Goal: Information Seeking & Learning: Learn about a topic

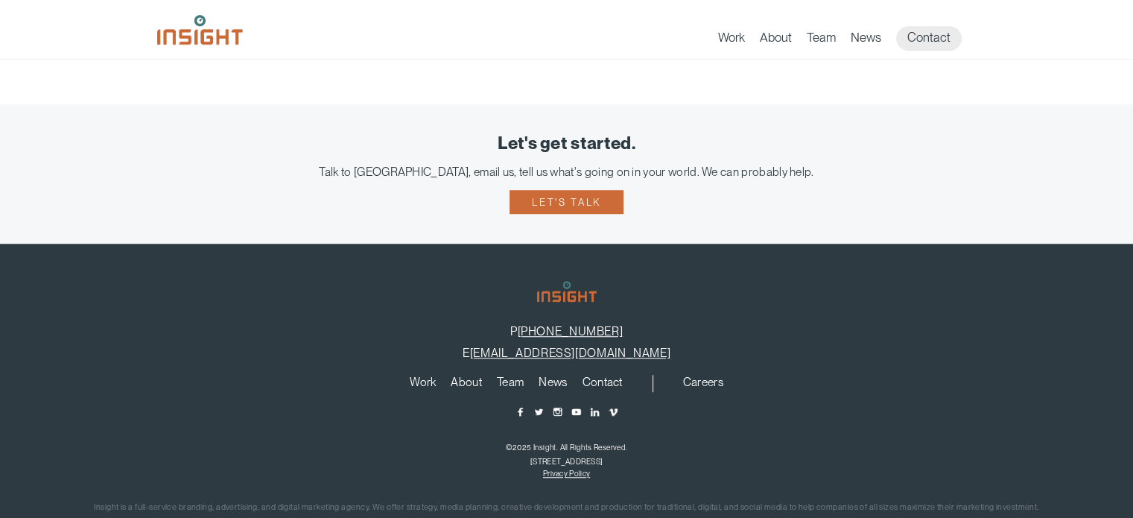
scroll to position [1101, 0]
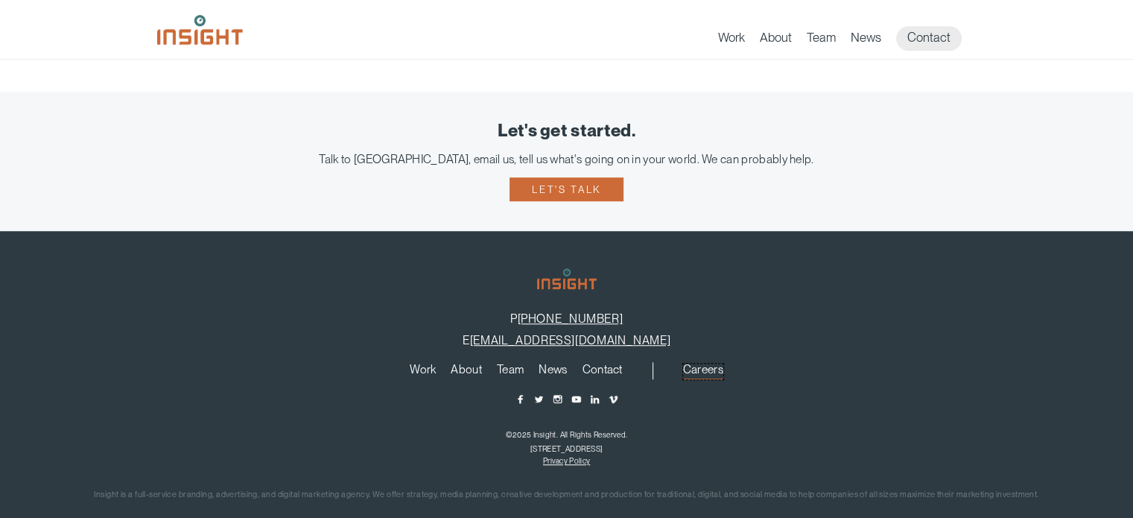
click at [699, 364] on link "Careers" at bounding box center [703, 372] width 40 height 16
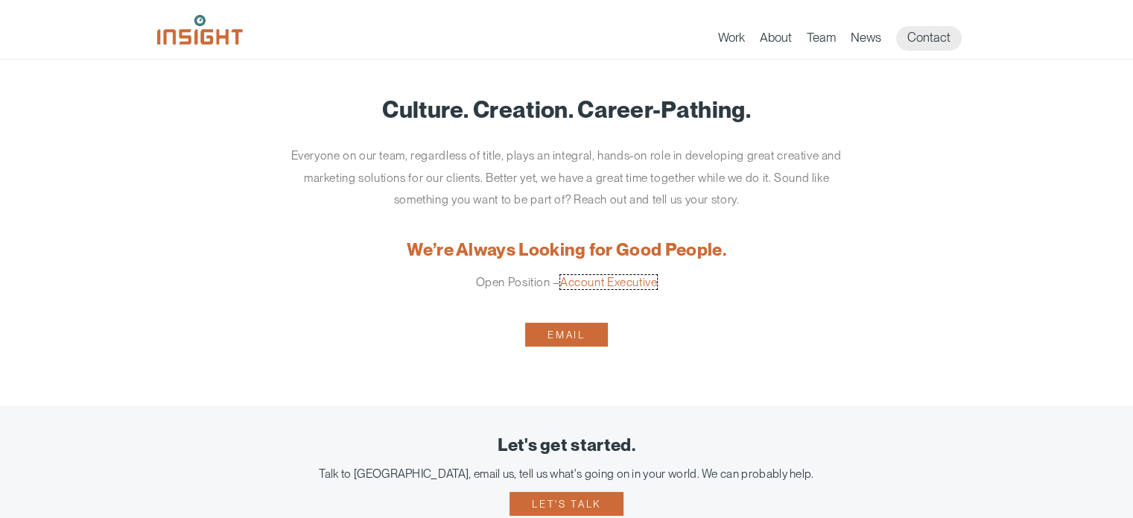
click at [607, 282] on link "Account Executive" at bounding box center [609, 282] width 98 height 14
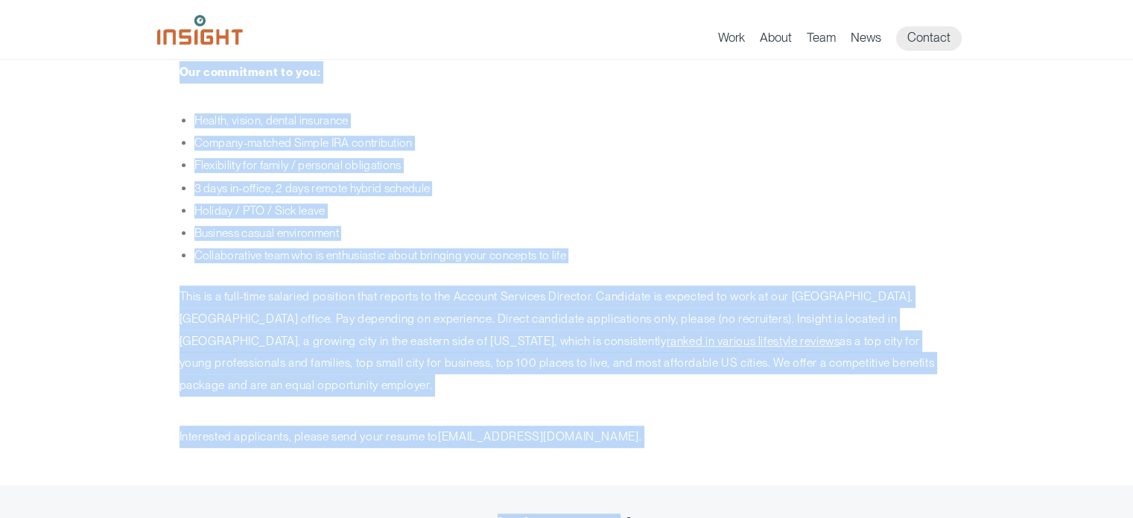
scroll to position [976, 0]
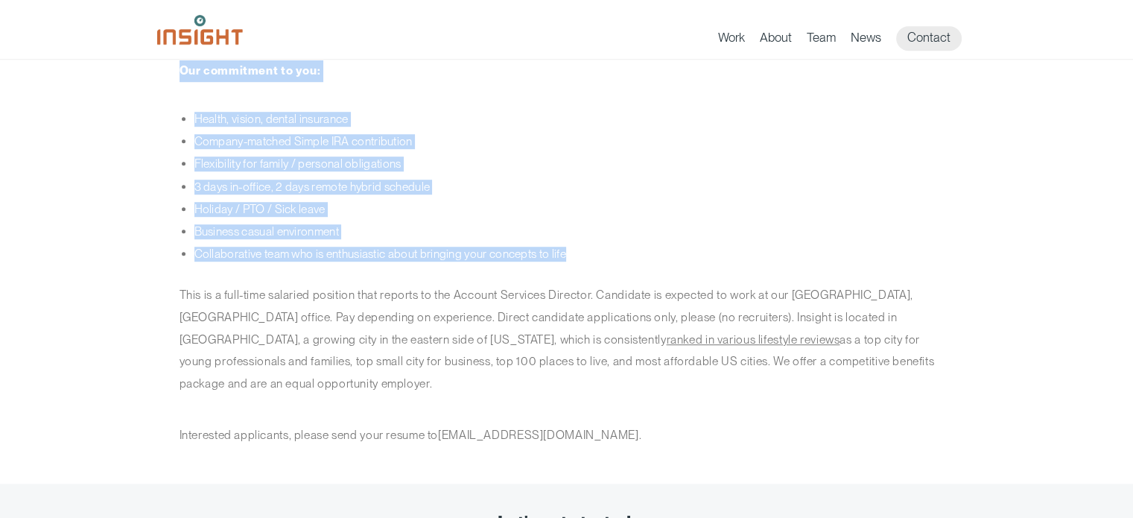
drag, startPoint x: 377, startPoint y: 98, endPoint x: 655, endPoint y: 247, distance: 315.8
copy article "Open Position – Account Executive Insight Marketing Design is poised for growth…"
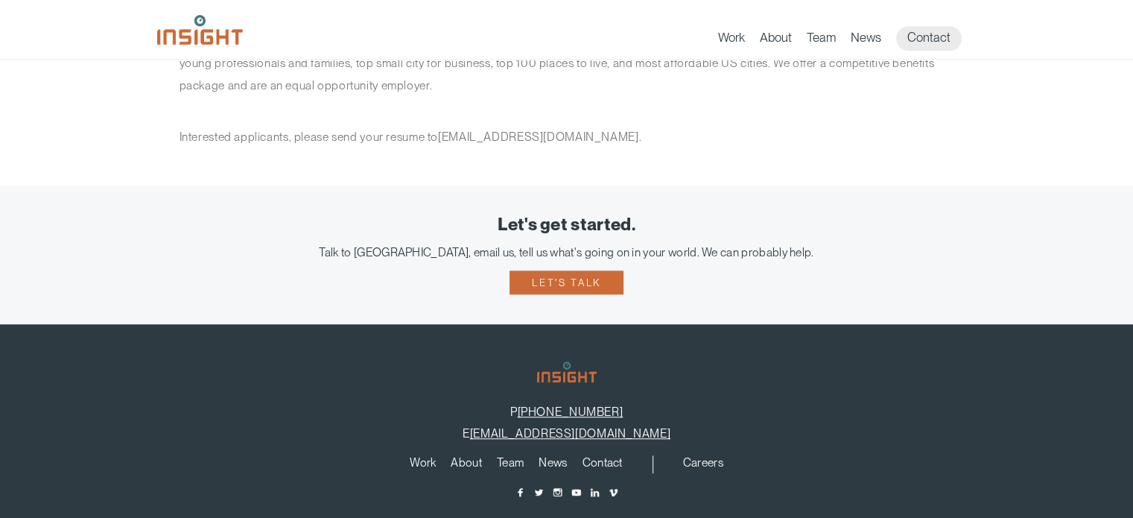
scroll to position [1348, 0]
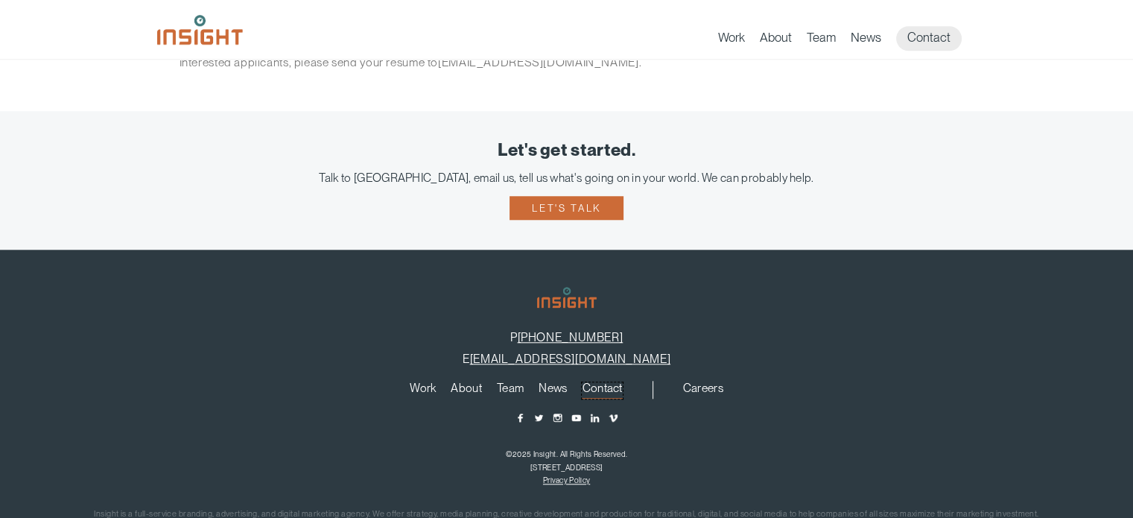
click at [607, 382] on link "Contact" at bounding box center [602, 390] width 40 height 16
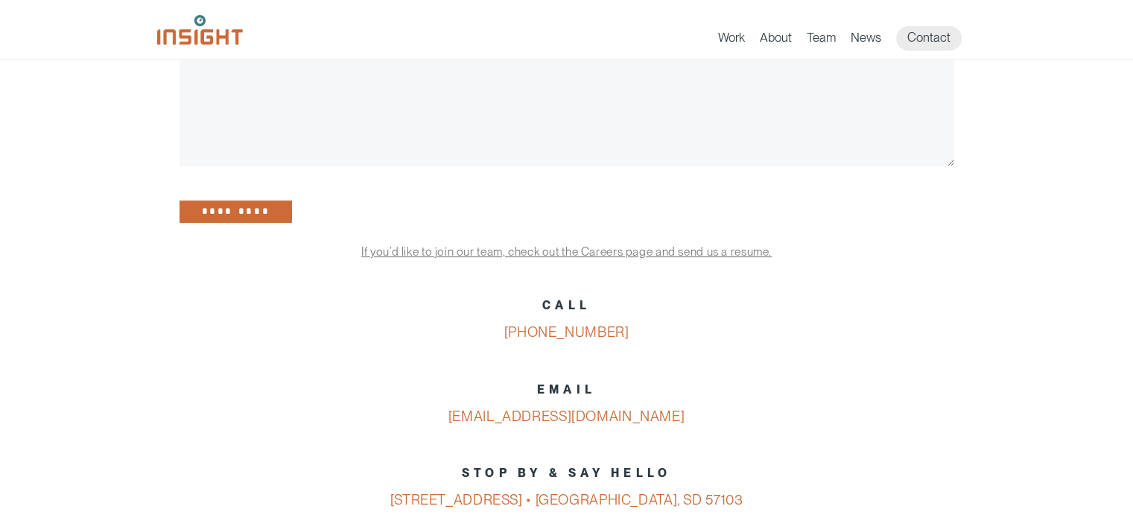
scroll to position [596, 0]
